Goal: Navigation & Orientation: Find specific page/section

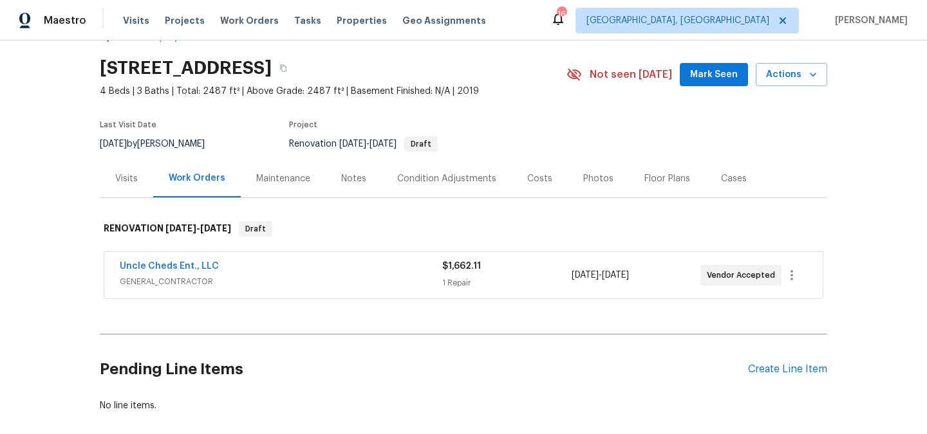
scroll to position [6, 0]
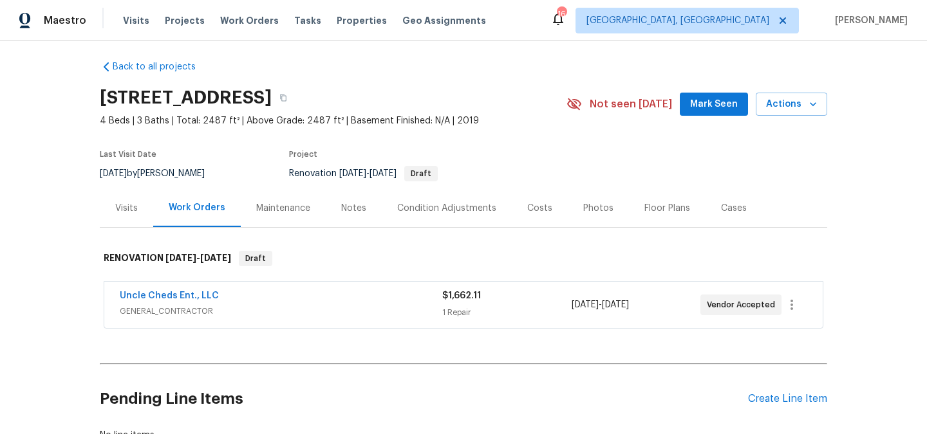
click at [120, 203] on div "Visits" at bounding box center [126, 208] width 23 height 13
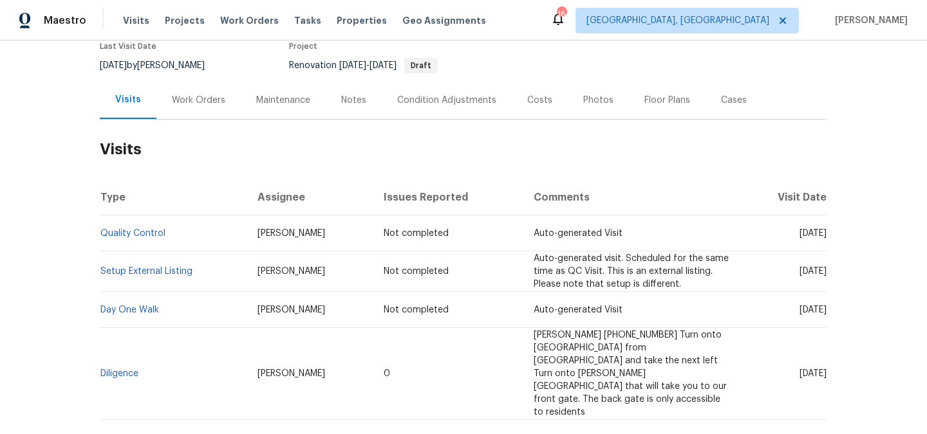
scroll to position [161, 0]
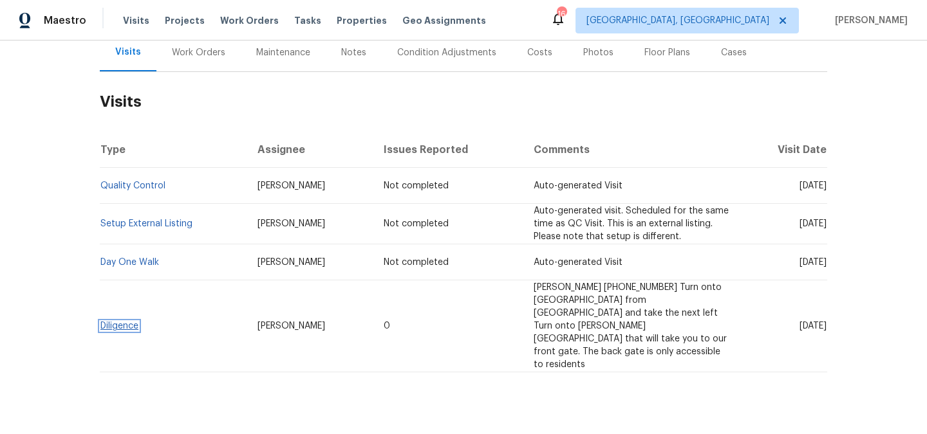
click at [134, 322] on link "Diligence" at bounding box center [119, 326] width 38 height 9
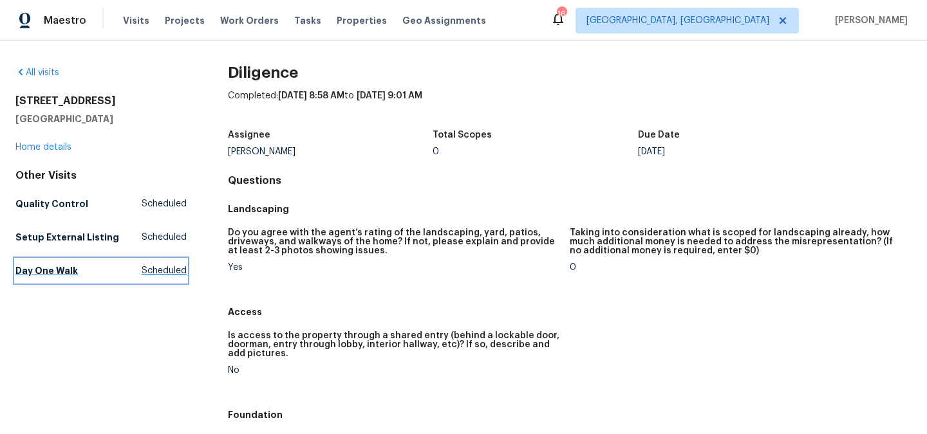
click at [71, 276] on h5 "Day One Walk" at bounding box center [46, 270] width 62 height 13
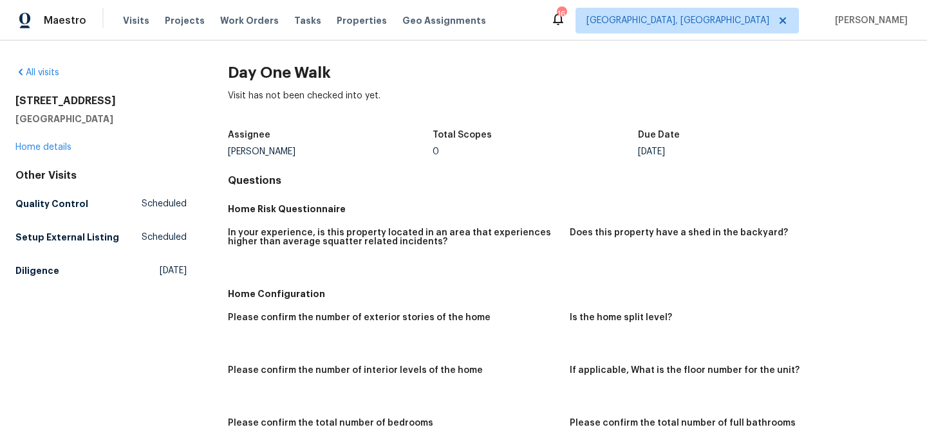
click at [33, 140] on div "[STREET_ADDRESS][PERSON_NAME] Home details" at bounding box center [100, 124] width 171 height 59
click at [33, 142] on div "[STREET_ADDRESS][PERSON_NAME] Home details" at bounding box center [100, 124] width 171 height 59
click at [39, 146] on link "Home details" at bounding box center [43, 147] width 56 height 9
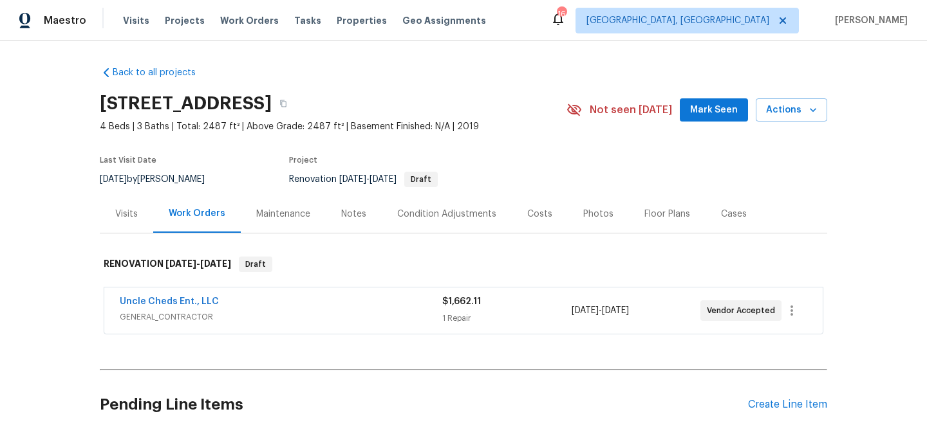
click at [138, 232] on div "Visits" at bounding box center [126, 214] width 53 height 38
